Goal: Task Accomplishment & Management: Complete application form

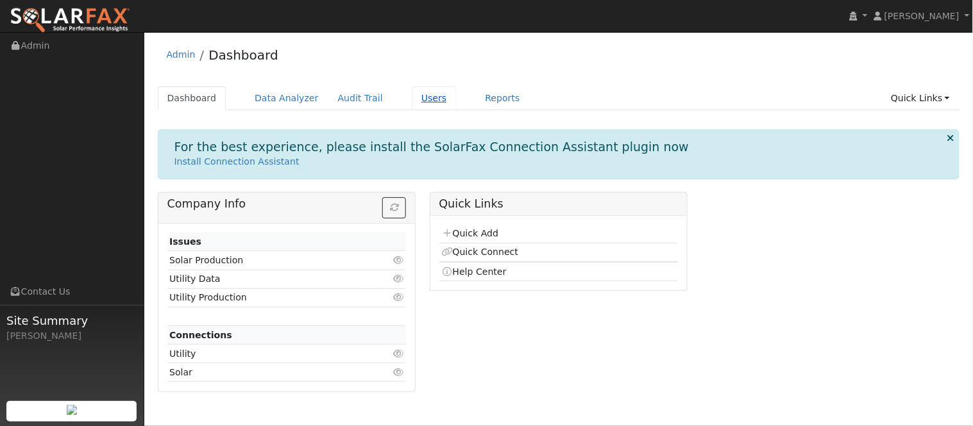
click at [417, 100] on link "Users" at bounding box center [434, 99] width 45 height 24
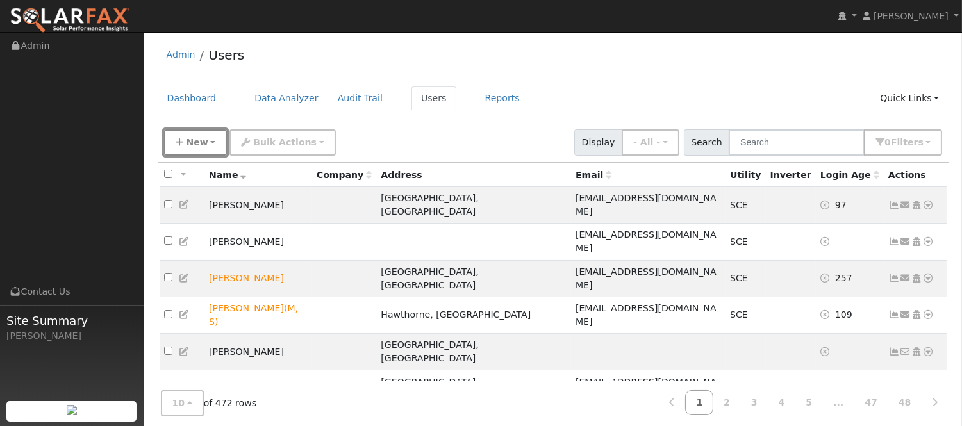
click at [213, 139] on button "New" at bounding box center [195, 143] width 63 height 26
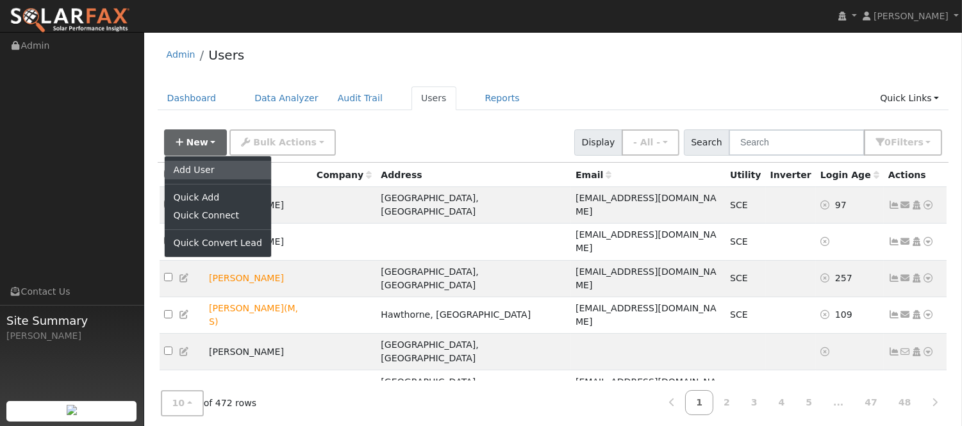
click at [221, 162] on link "Add User" at bounding box center [218, 170] width 106 height 18
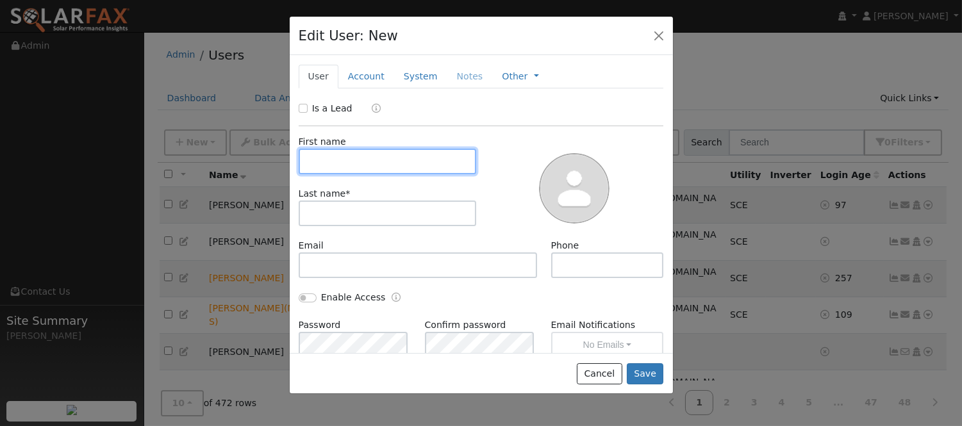
paste input "[PERSON_NAME]"
click at [346, 159] on input "[PERSON_NAME]" at bounding box center [388, 162] width 178 height 26
type input "[PERSON_NAME]"
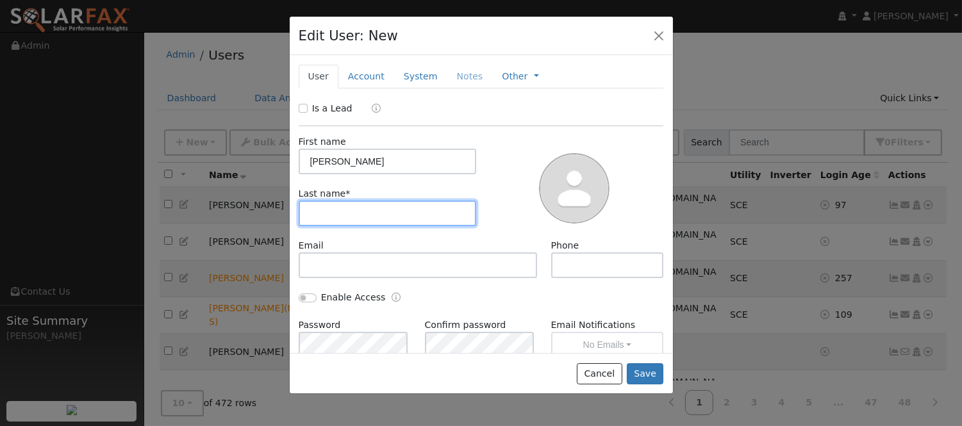
click at [355, 204] on input "text" at bounding box center [388, 214] width 178 height 26
paste input "[PERSON_NAME]"
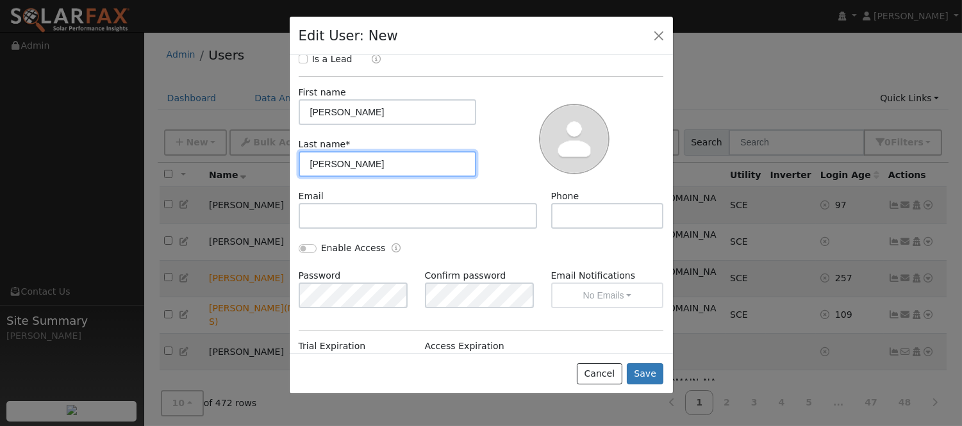
scroll to position [71, 0]
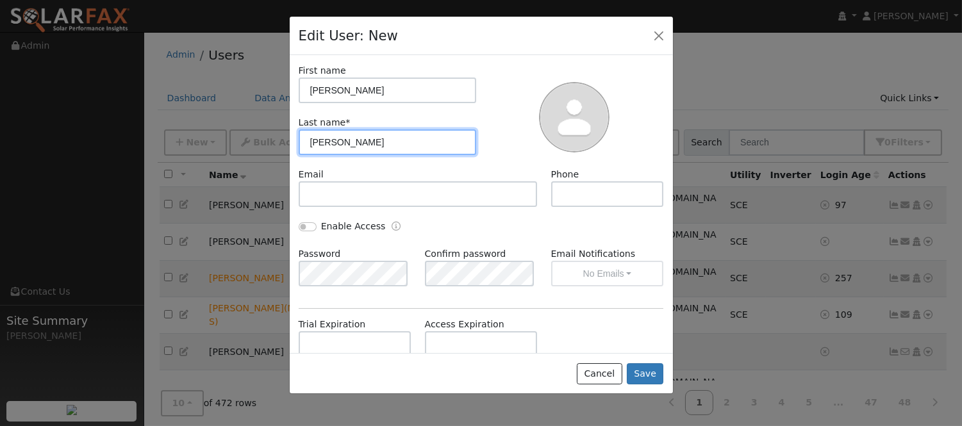
type input "[PERSON_NAME]"
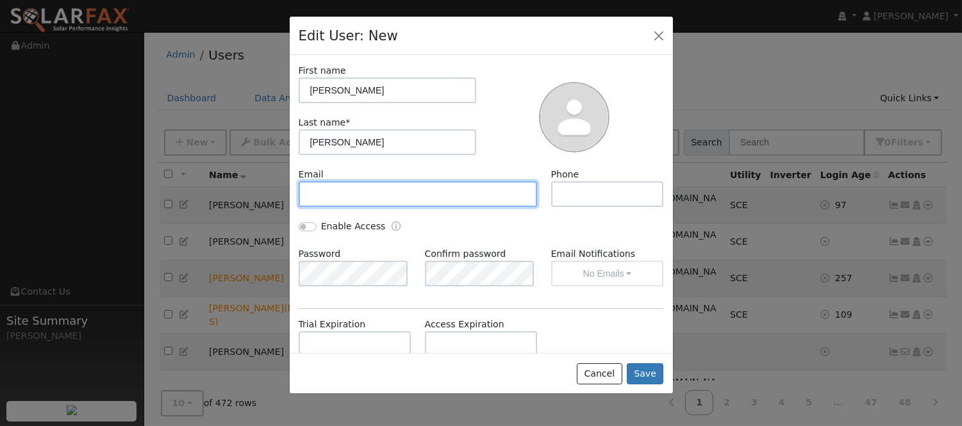
click at [383, 189] on input "text" at bounding box center [418, 194] width 239 height 26
paste input "[EMAIL_ADDRESS][DOMAIN_NAME]"
type input "[EMAIL_ADDRESS][DOMAIN_NAME]"
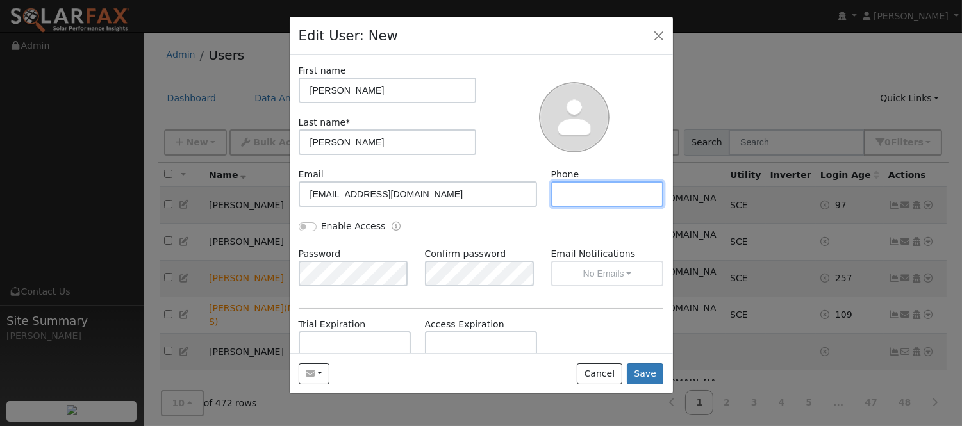
click at [609, 188] on input "text" at bounding box center [607, 194] width 113 height 26
paste input "[PHONE_NUMBER]"
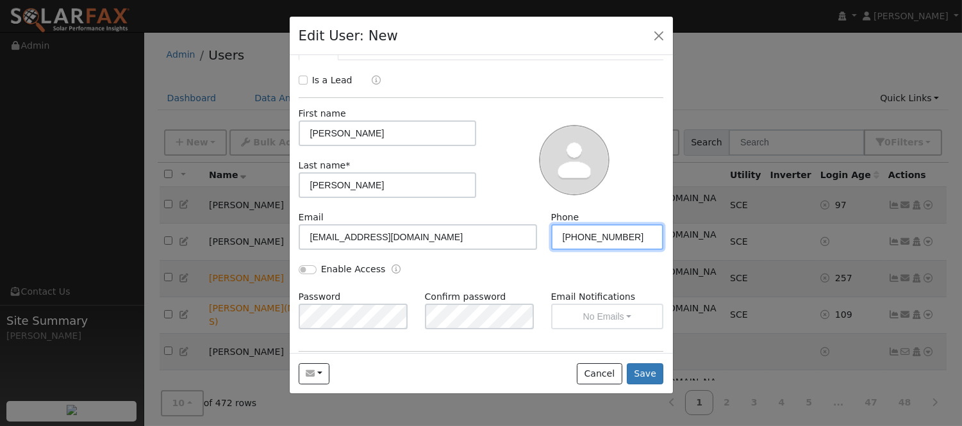
scroll to position [0, 0]
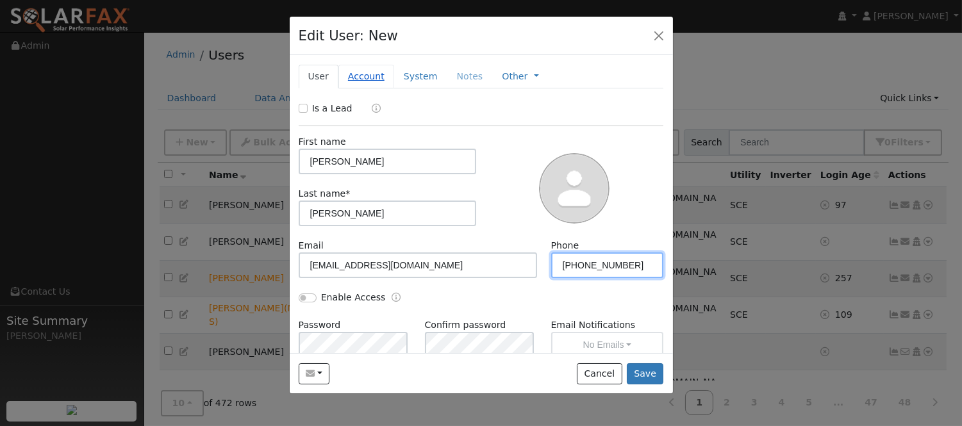
type input "[PHONE_NUMBER]"
click at [353, 82] on link "Account" at bounding box center [367, 77] width 56 height 24
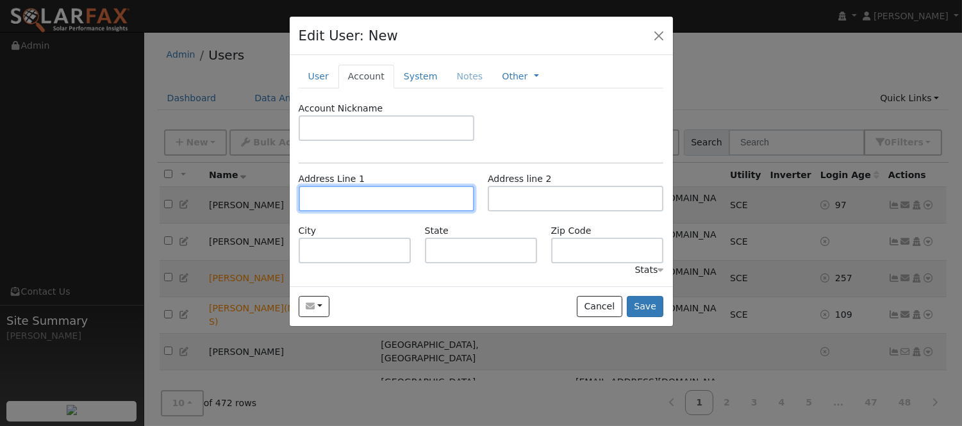
click at [376, 192] on input "text" at bounding box center [387, 199] width 176 height 26
paste input "37503 SIDERNO DR"
type input "[STREET_ADDRESS]"
type input "Palmdale"
type input "CA"
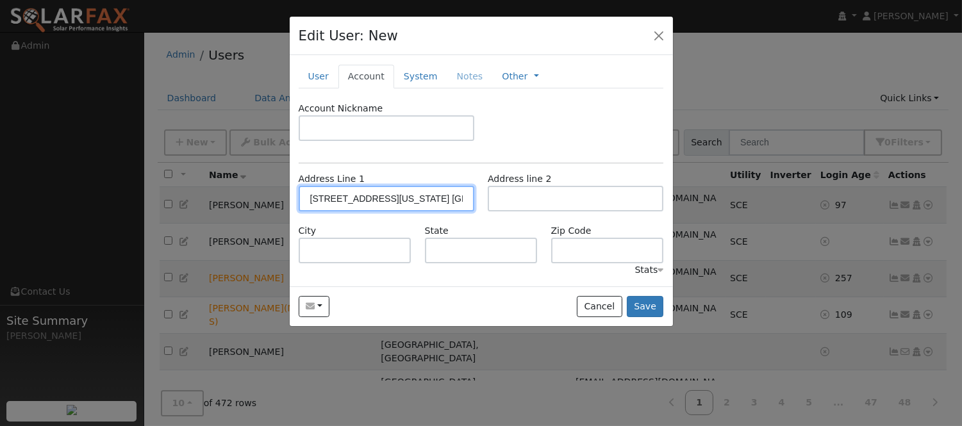
type input "93552"
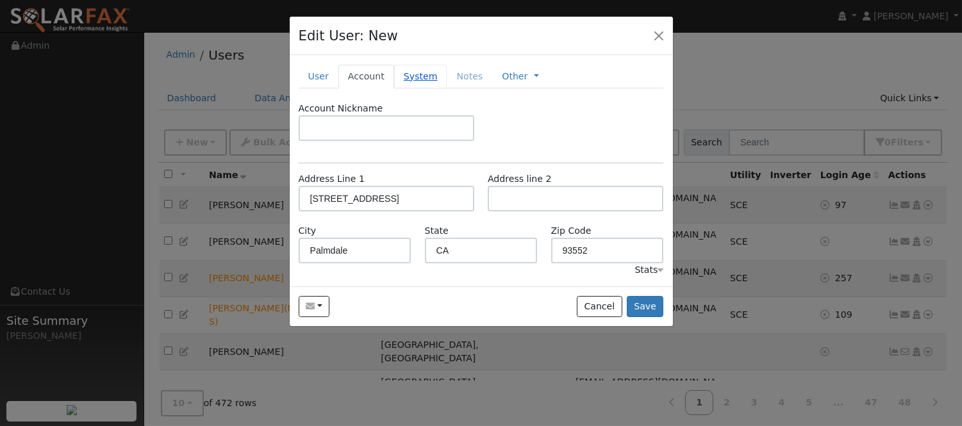
click at [426, 78] on link "System" at bounding box center [420, 77] width 53 height 24
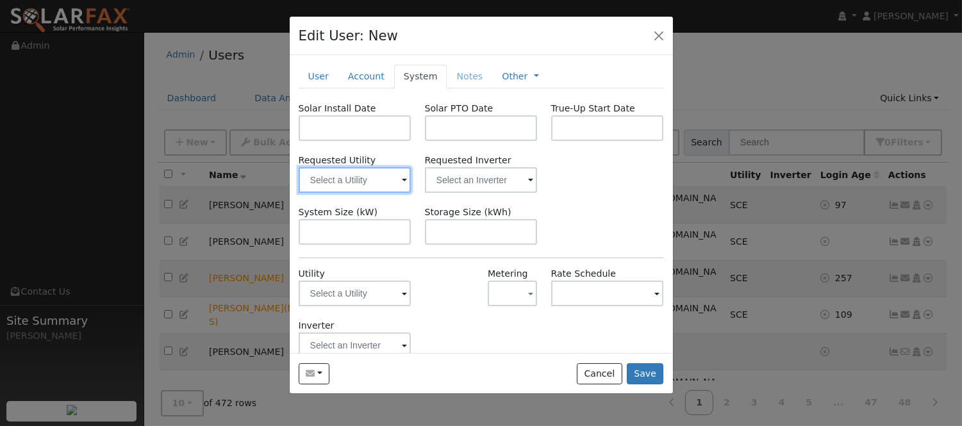
click at [387, 183] on input "text" at bounding box center [355, 180] width 113 height 26
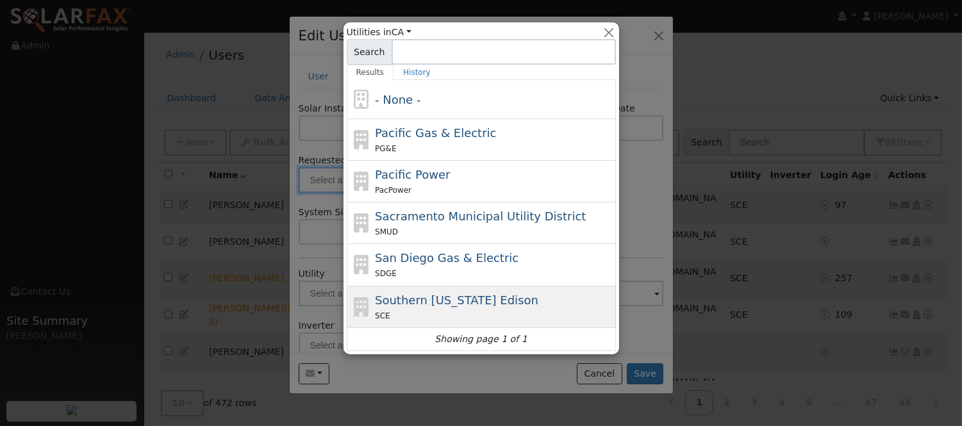
click at [486, 299] on span "Southern [US_STATE] Edison" at bounding box center [457, 300] width 164 height 13
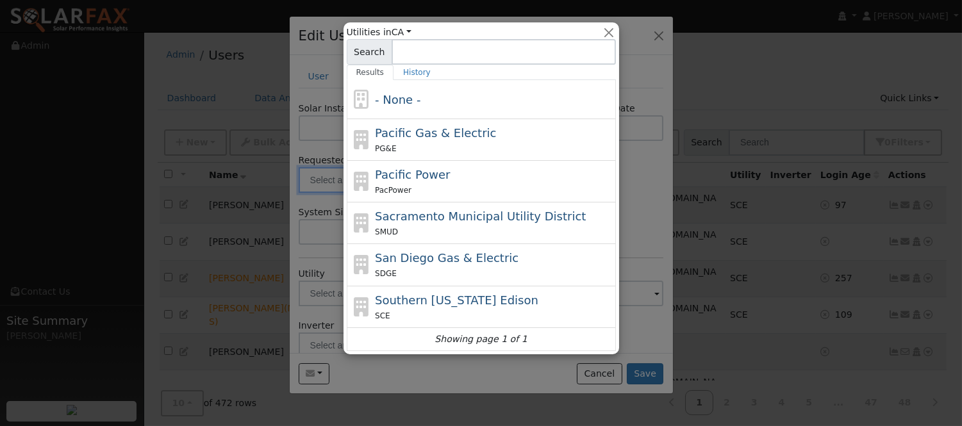
type input "Southern [US_STATE] Edison"
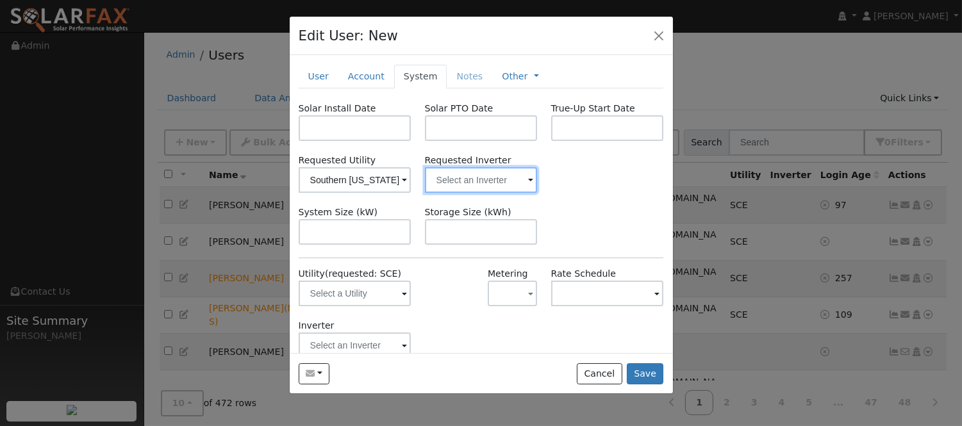
click at [412, 177] on input "text" at bounding box center [355, 180] width 113 height 26
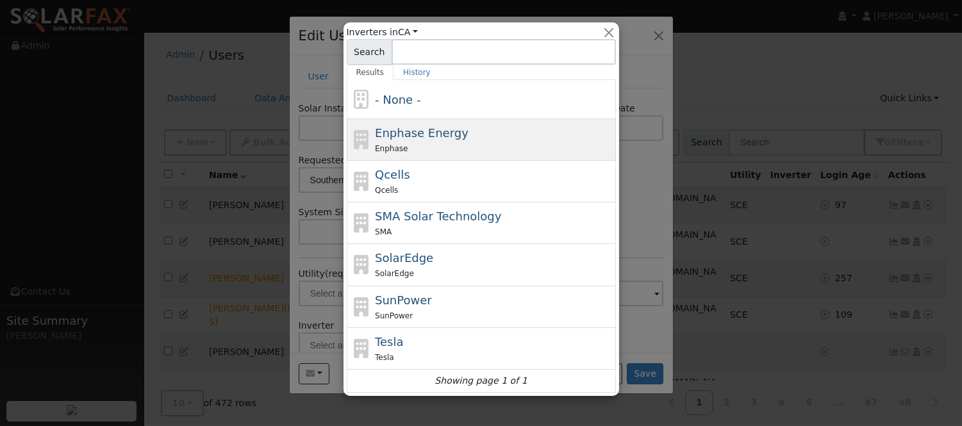
click at [473, 145] on div "Enphase" at bounding box center [494, 148] width 238 height 13
type input "Enphase Energy"
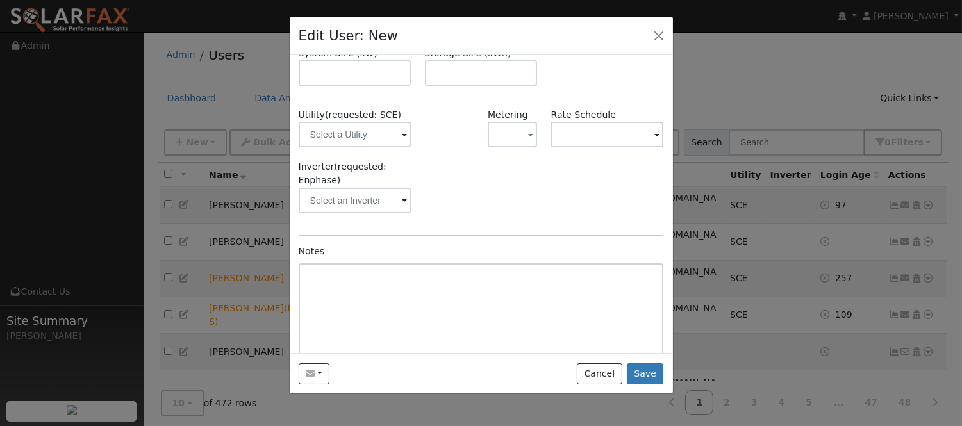
scroll to position [174, 0]
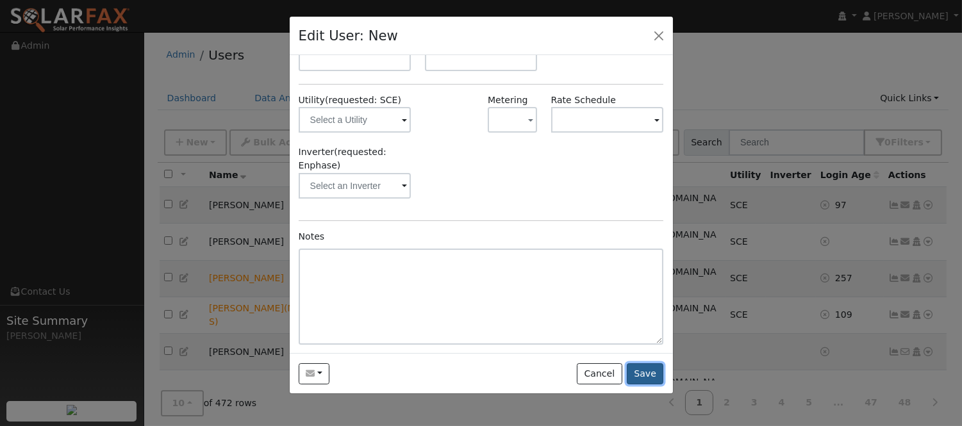
click at [641, 373] on button "Save" at bounding box center [645, 375] width 37 height 22
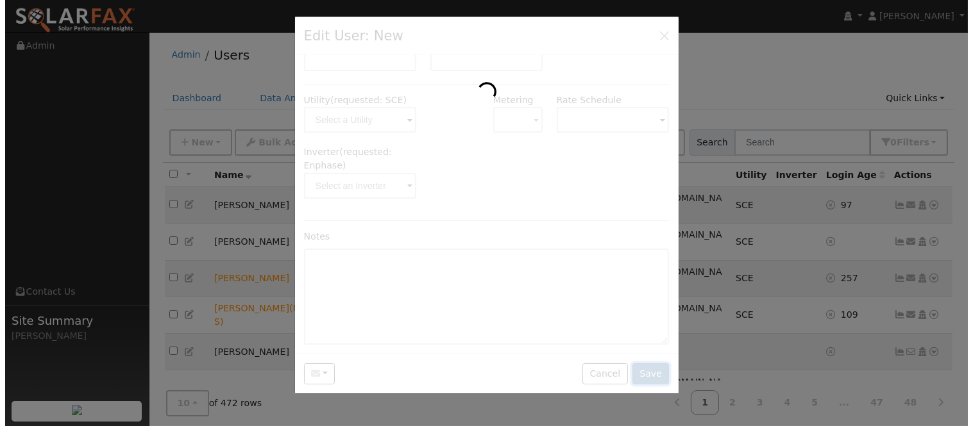
scroll to position [0, 0]
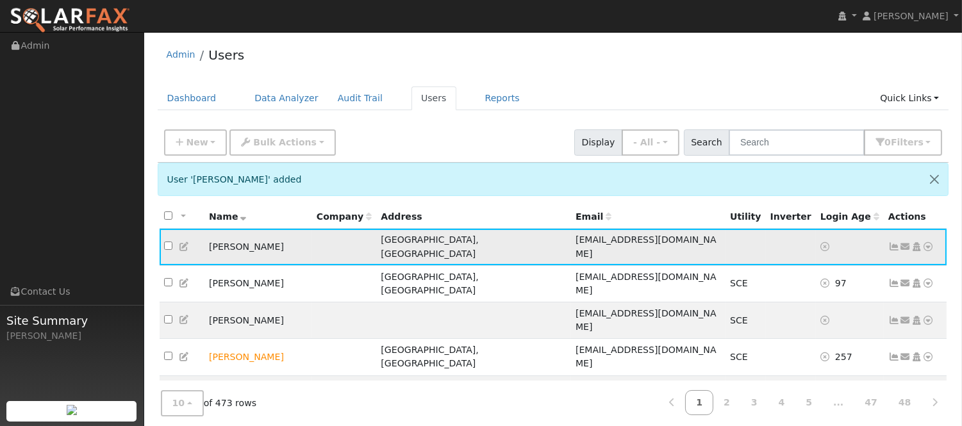
click at [904, 242] on icon at bounding box center [906, 246] width 12 height 9
click at [862, 264] on link "Send Email..." at bounding box center [865, 269] width 89 height 18
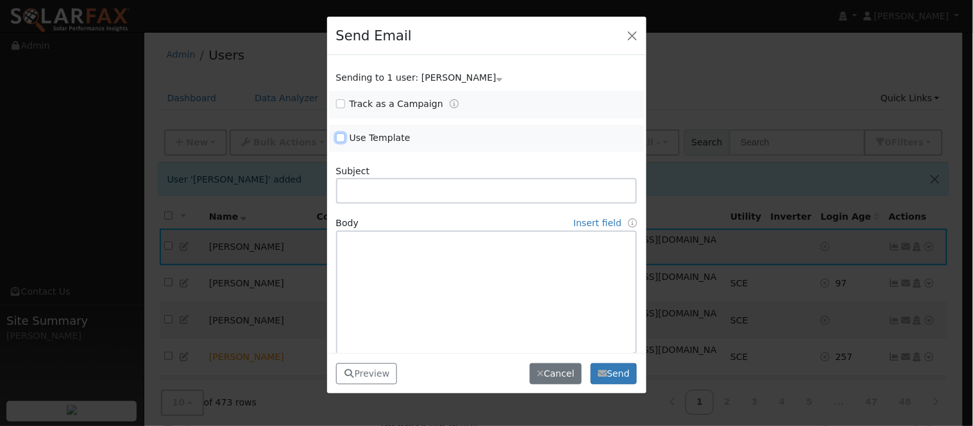
click at [340, 140] on input "Use Template" at bounding box center [340, 137] width 9 height 9
checkbox input "true"
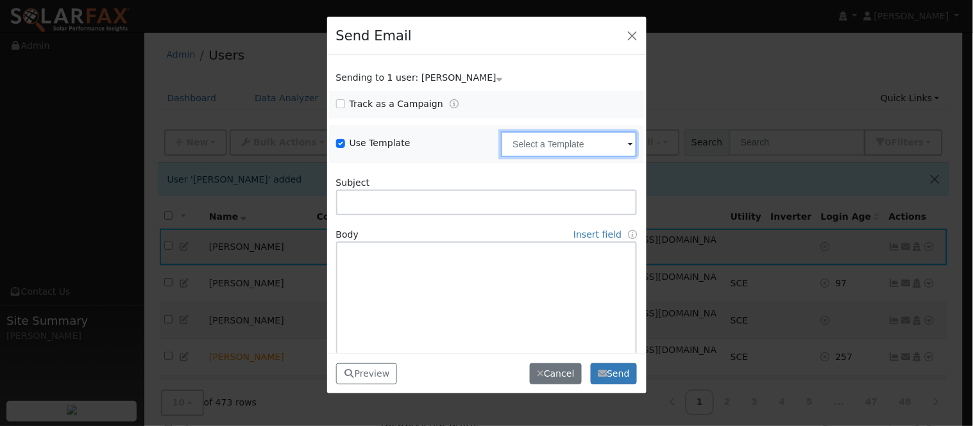
click at [519, 146] on input "text" at bounding box center [569, 144] width 136 height 26
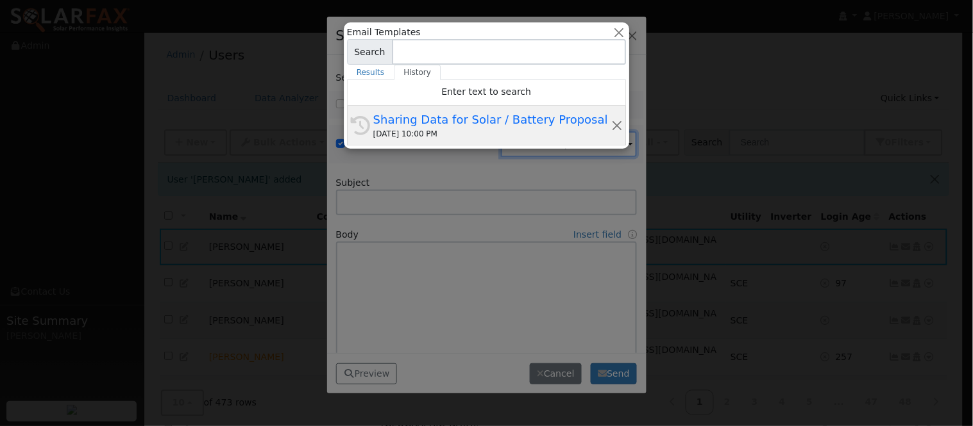
click at [485, 129] on div "08/27/2025 10:00 PM" at bounding box center [492, 134] width 238 height 12
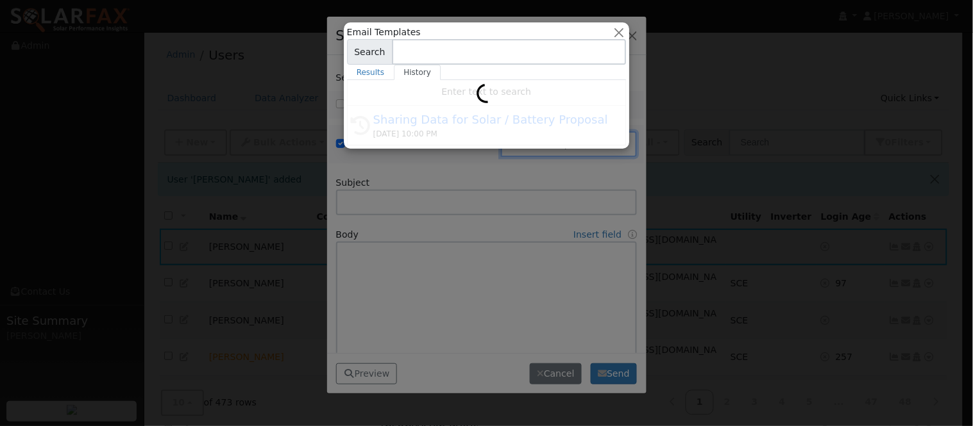
type input "Sharing Data for Solar / Battery Proposal"
type textarea "Dear {user_fname}, Below is a link to share your electricity consumption data w…"
type input "SolarFax <solarfax@solardatapros.com>"
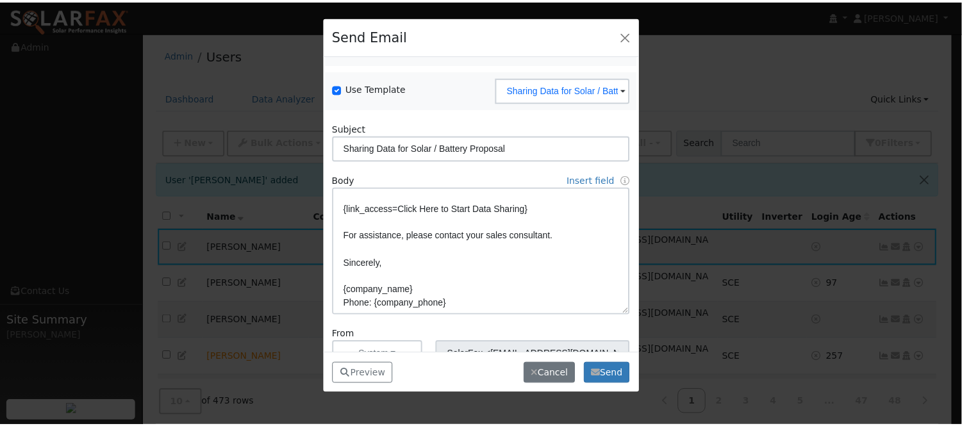
scroll to position [111, 0]
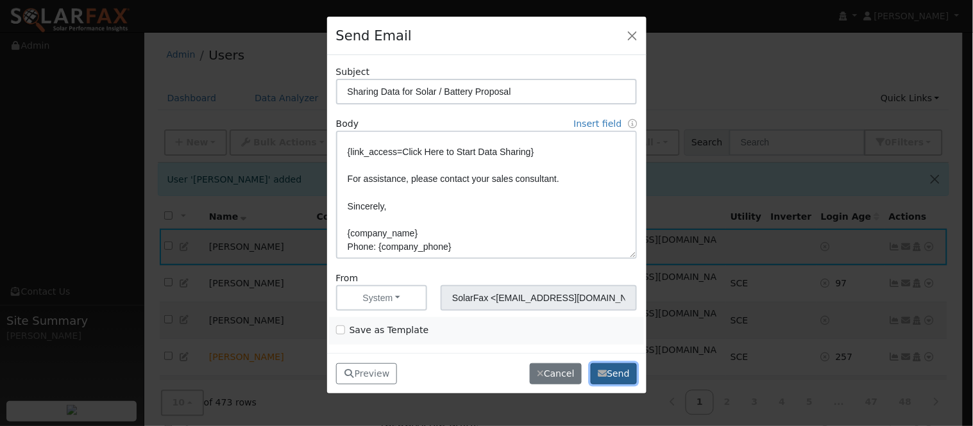
click at [614, 373] on button "Send" at bounding box center [614, 375] width 47 height 22
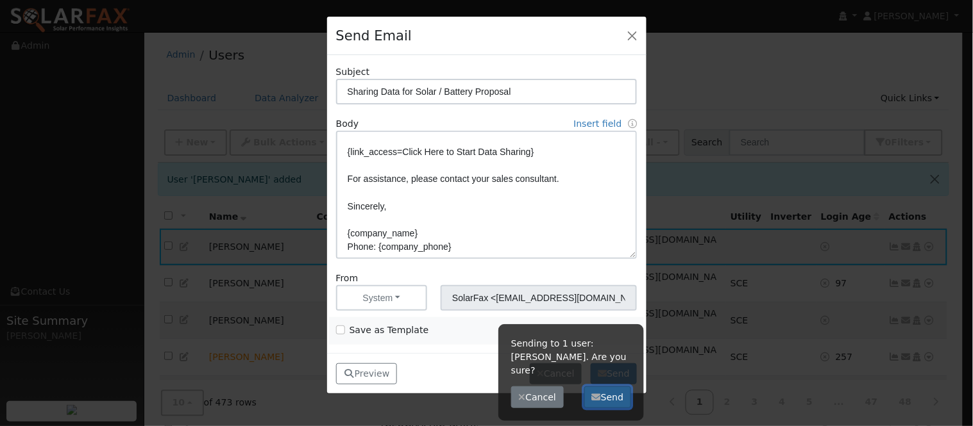
click at [614, 387] on button "Send" at bounding box center [607, 398] width 47 height 22
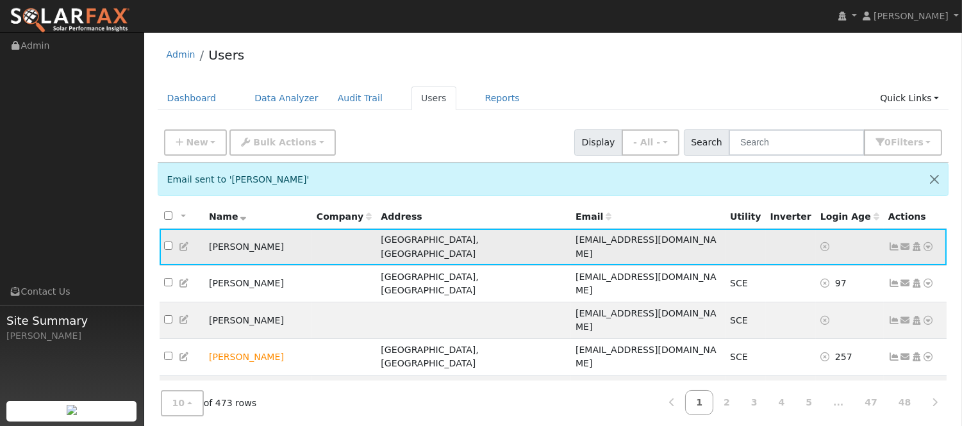
click at [891, 242] on icon at bounding box center [895, 246] width 12 height 9
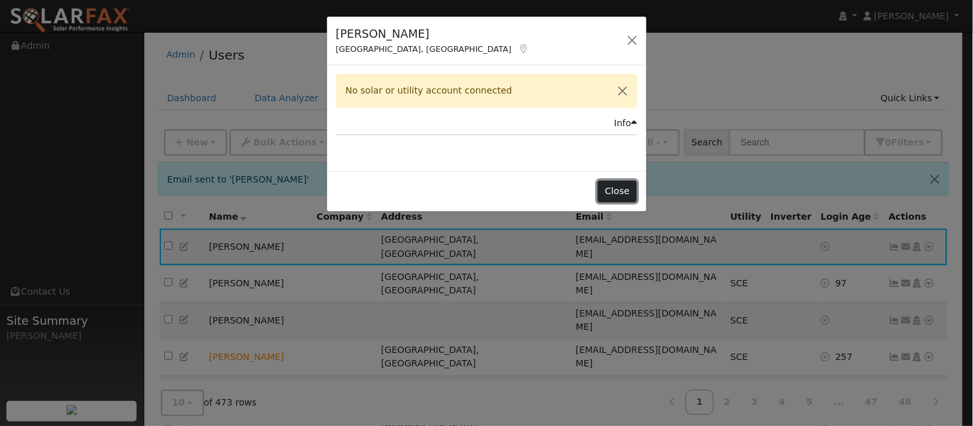
click at [613, 190] on button "Close" at bounding box center [617, 192] width 39 height 22
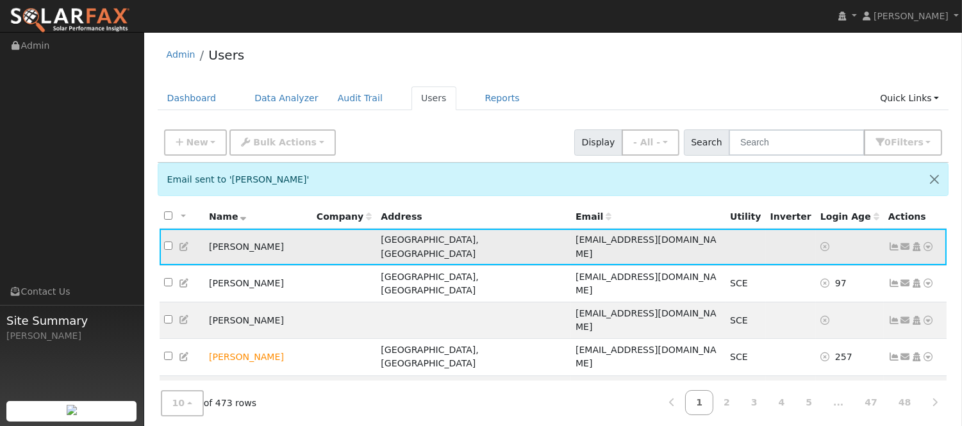
click at [892, 246] on icon at bounding box center [895, 246] width 12 height 9
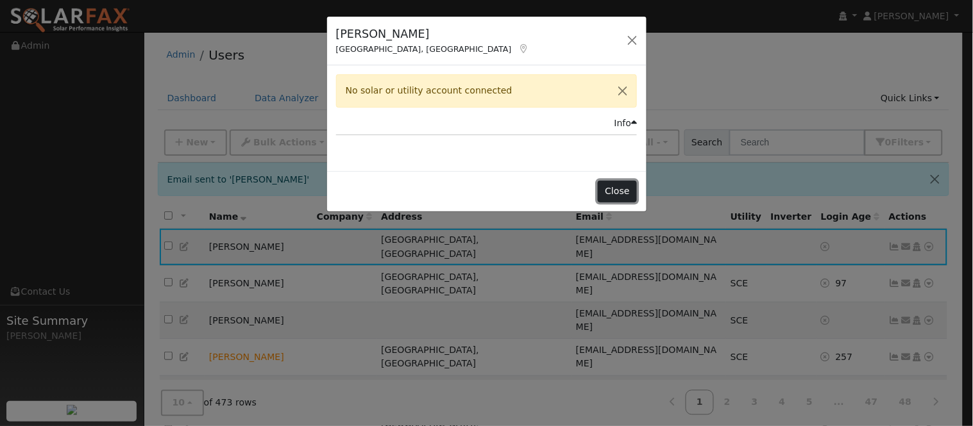
click at [625, 190] on button "Close" at bounding box center [617, 192] width 39 height 22
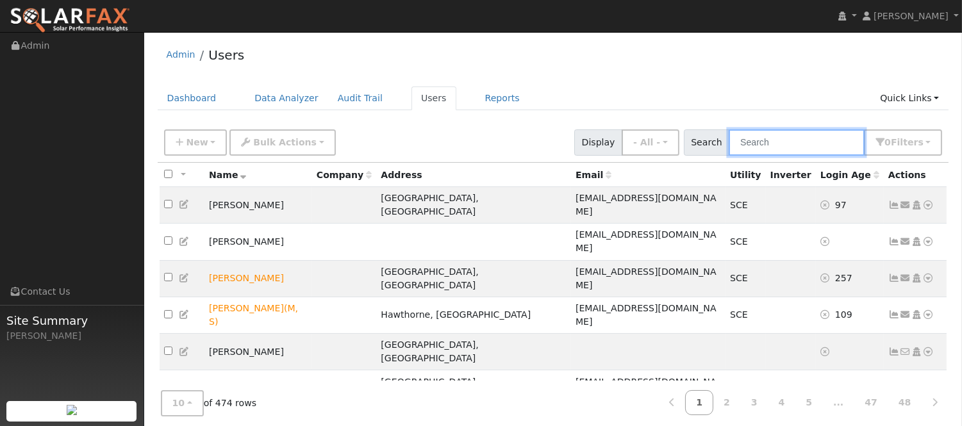
click at [767, 135] on input "text" at bounding box center [797, 143] width 136 height 26
type input "[PERSON_NAME]"
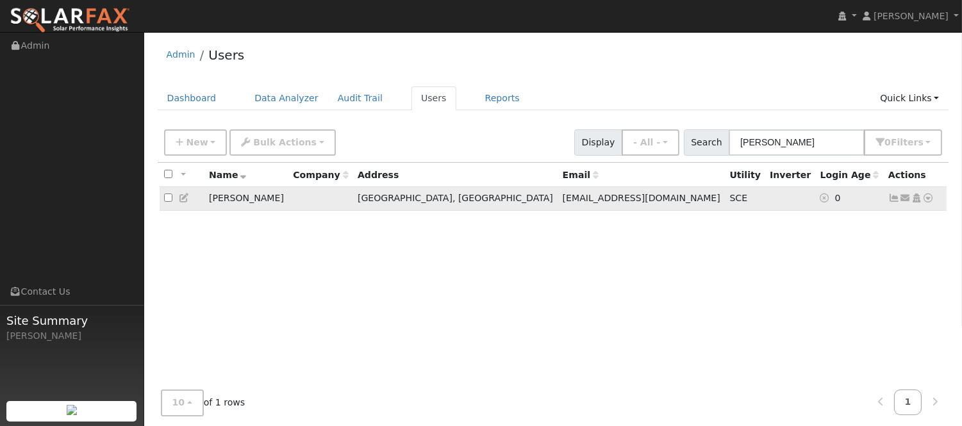
click at [893, 203] on icon at bounding box center [895, 198] width 12 height 9
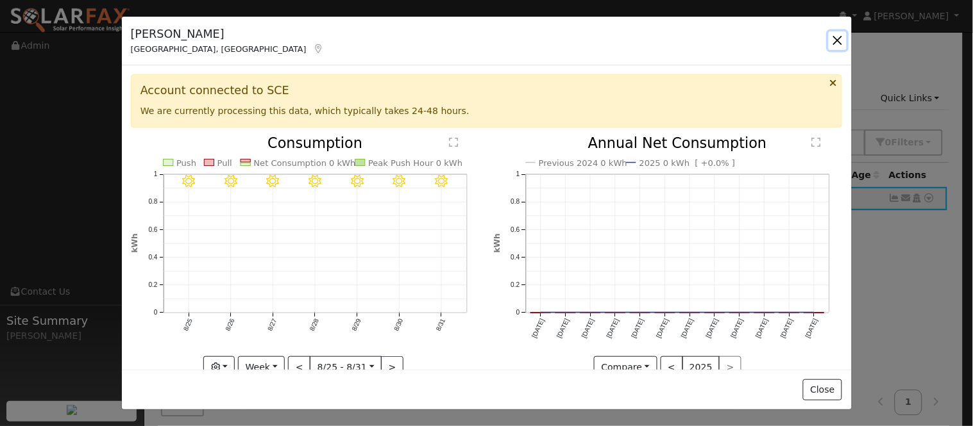
click at [835, 45] on button "button" at bounding box center [837, 40] width 18 height 18
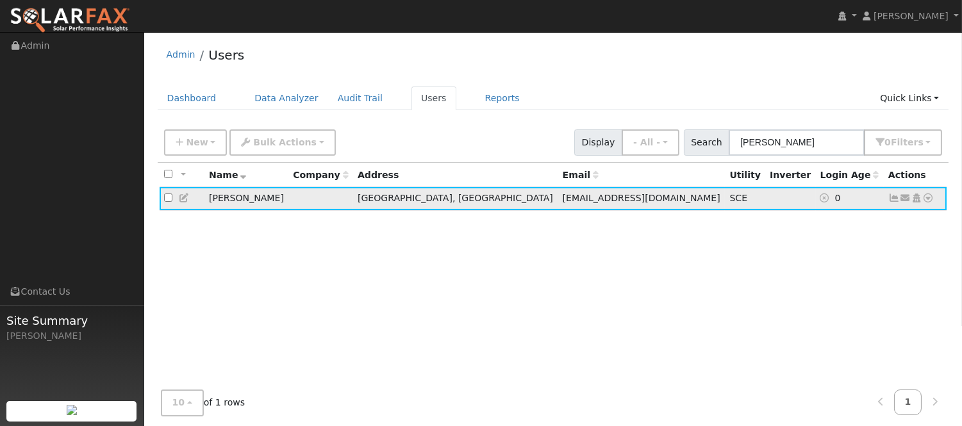
click at [893, 201] on icon at bounding box center [895, 198] width 12 height 9
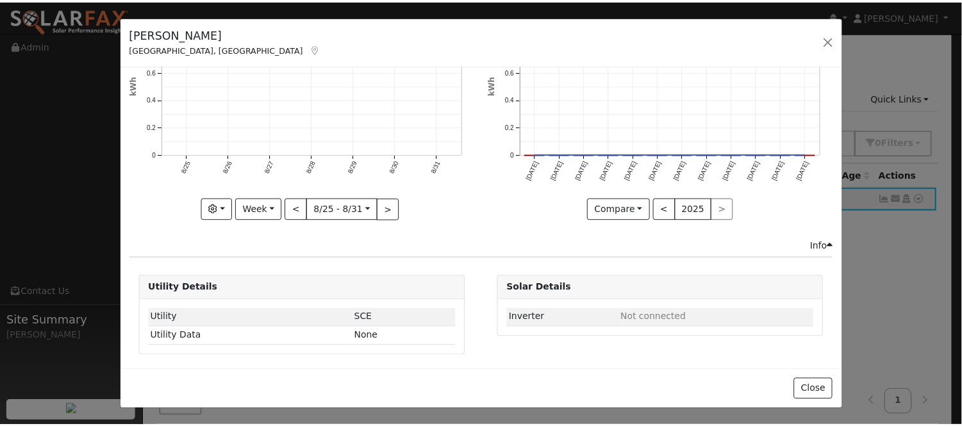
scroll to position [16, 0]
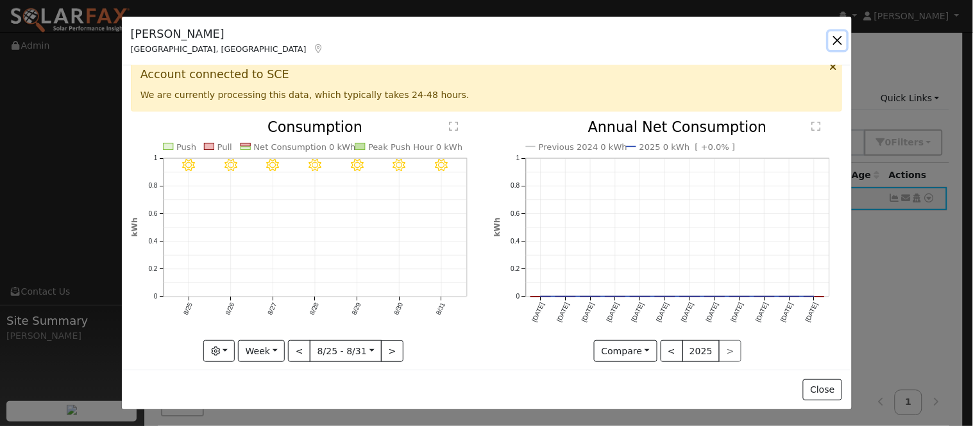
click at [834, 35] on button "button" at bounding box center [837, 40] width 18 height 18
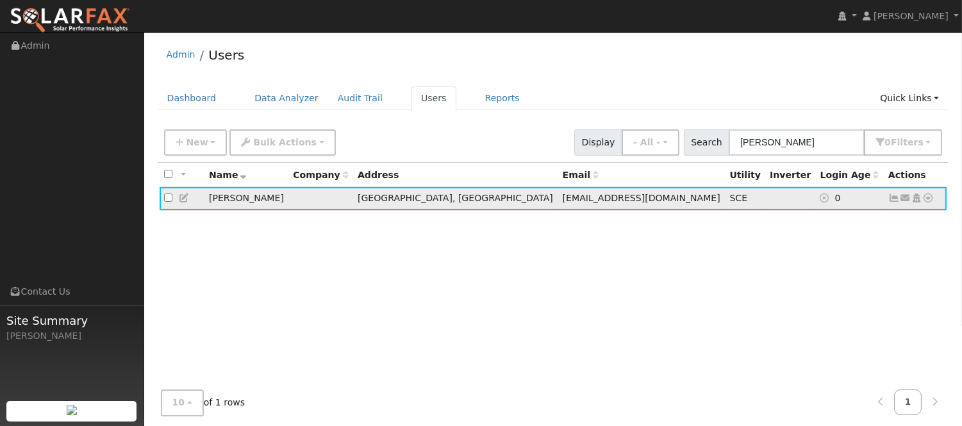
click at [183, 203] on icon at bounding box center [185, 198] width 12 height 9
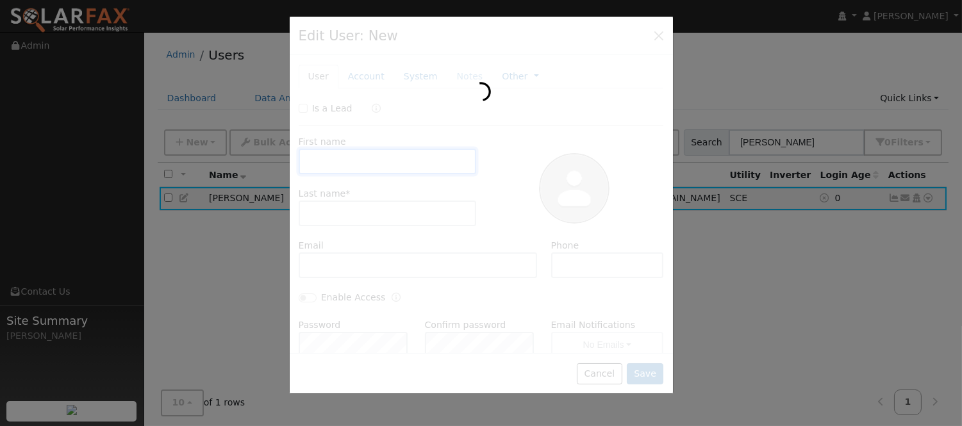
type input "[PERSON_NAME]"
type input "[EMAIL_ADDRESS][DOMAIN_NAME]"
type input "[PHONE_NUMBER]"
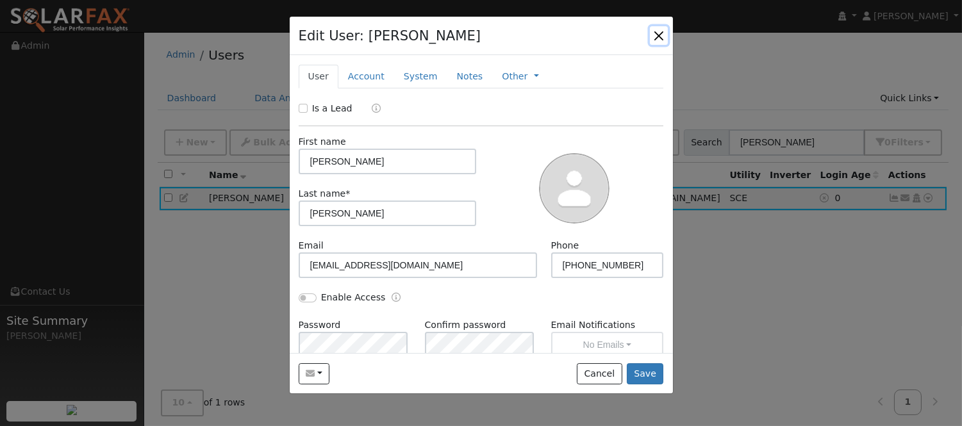
click at [668, 35] on button "button" at bounding box center [659, 35] width 18 height 18
